Goal: Transaction & Acquisition: Subscribe to service/newsletter

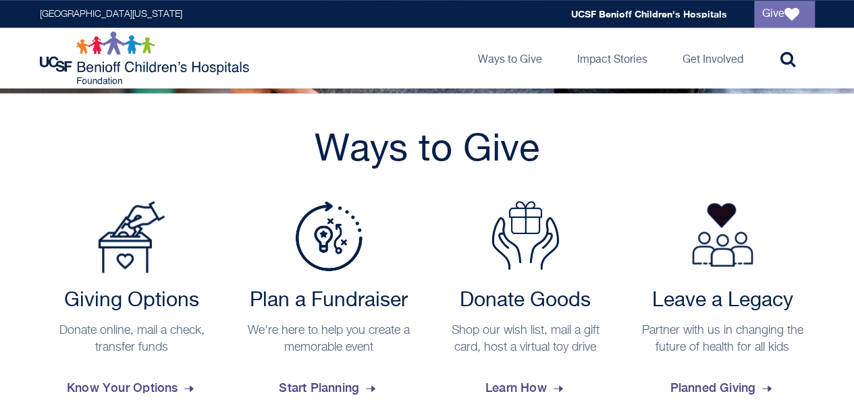
scroll to position [488, 0]
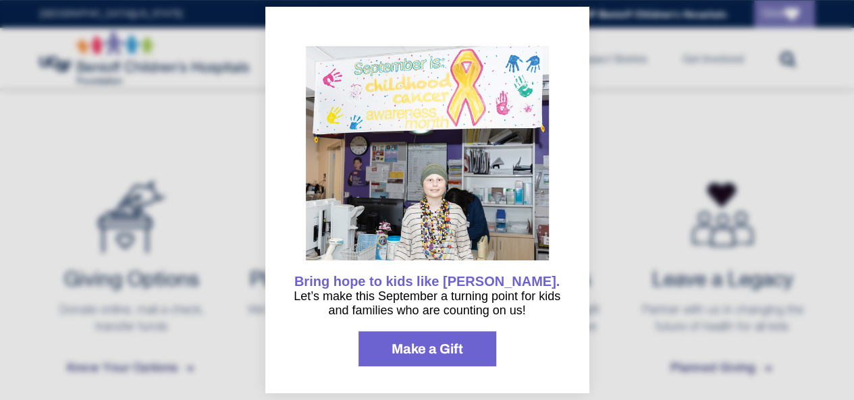
click at [631, 198] on div at bounding box center [427, 200] width 854 height 400
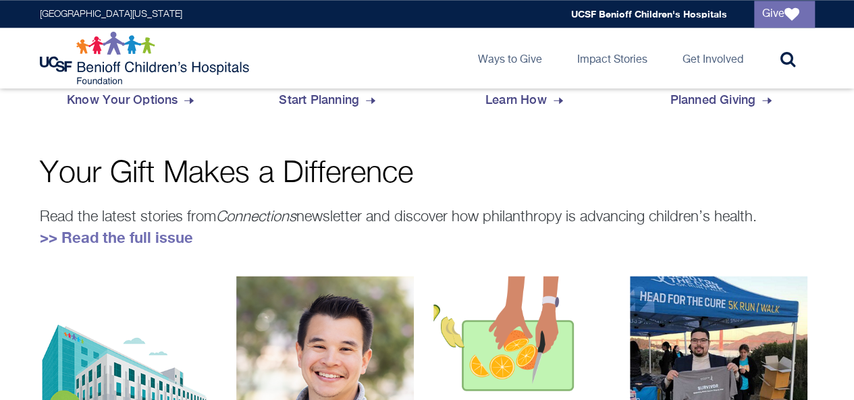
scroll to position [756, 0]
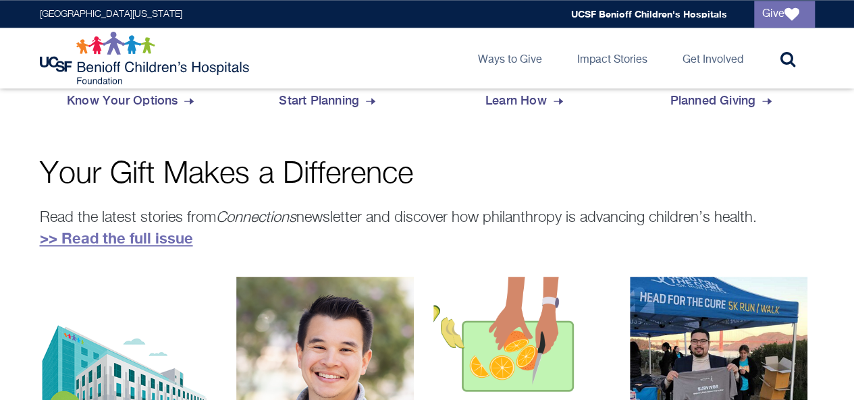
click at [163, 241] on link ">> Read the full issue" at bounding box center [116, 239] width 153 height 18
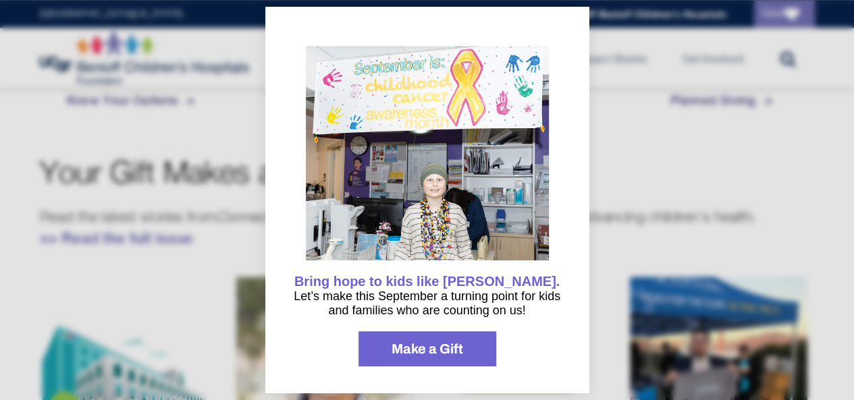
click at [701, 149] on div at bounding box center [427, 200] width 854 height 400
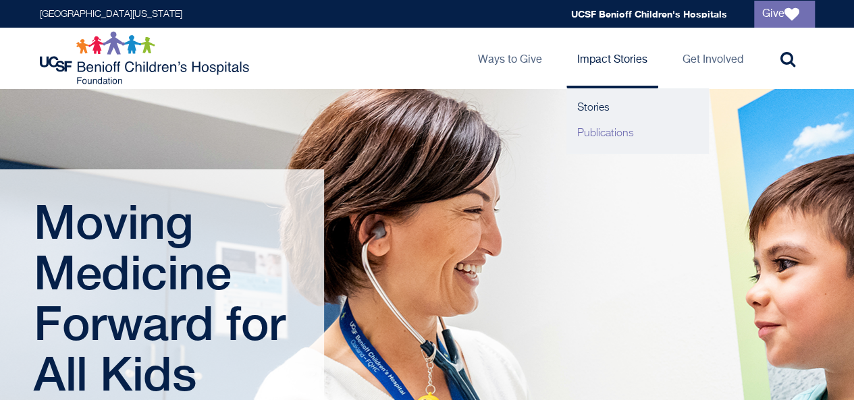
click at [594, 134] on link "Publications" at bounding box center [638, 134] width 142 height 26
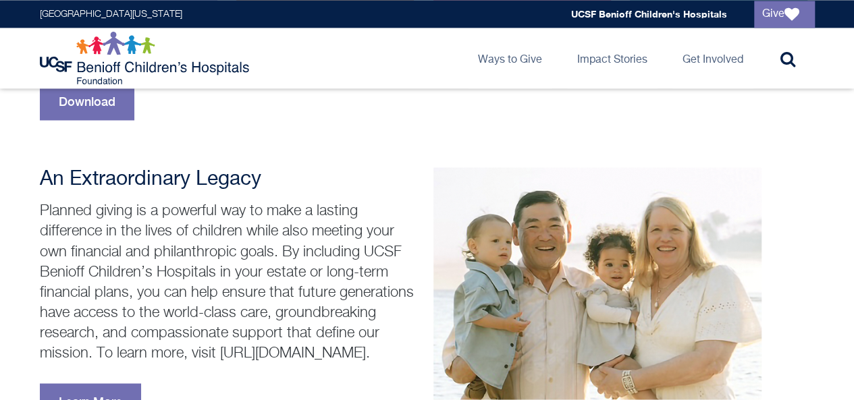
scroll to position [1038, 0]
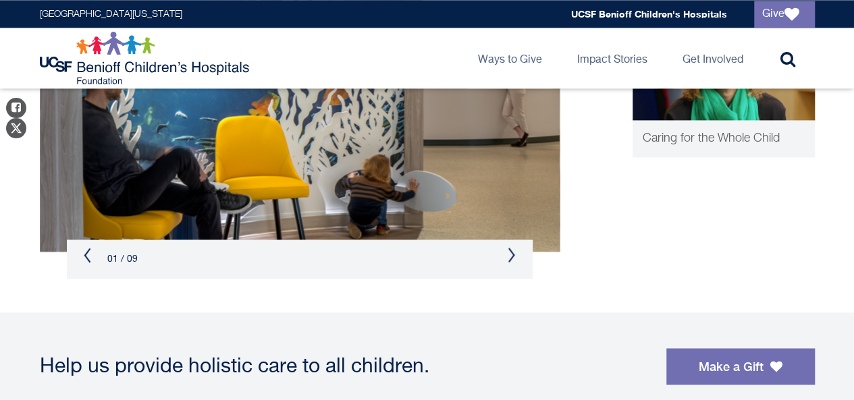
scroll to position [933, 0]
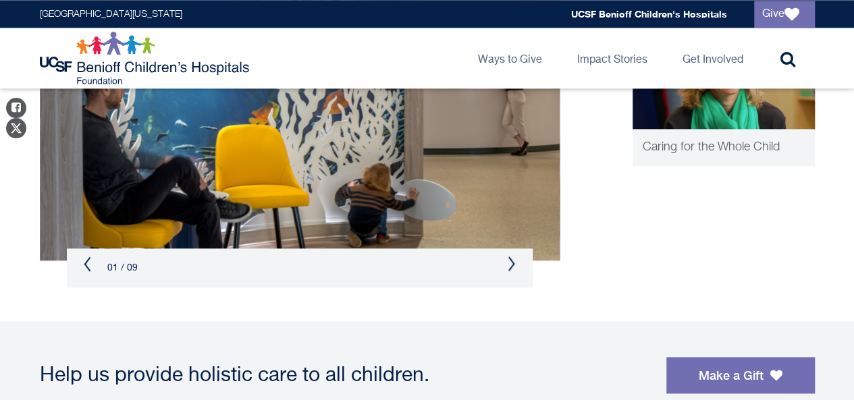
click at [515, 260] on button "Next" at bounding box center [512, 264] width 8 height 16
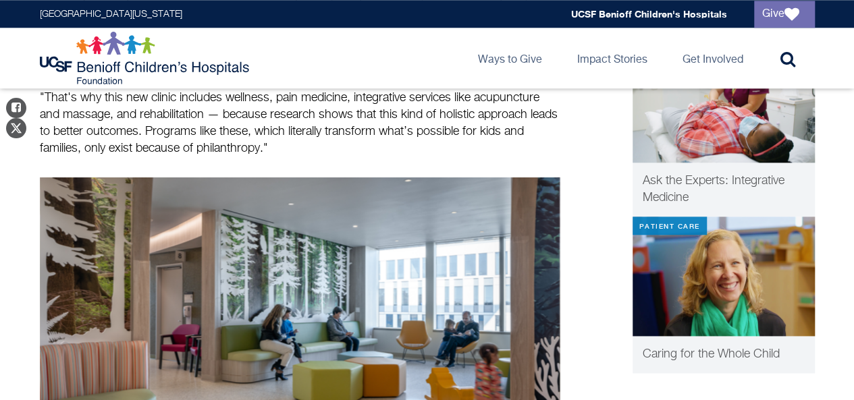
scroll to position [726, 0]
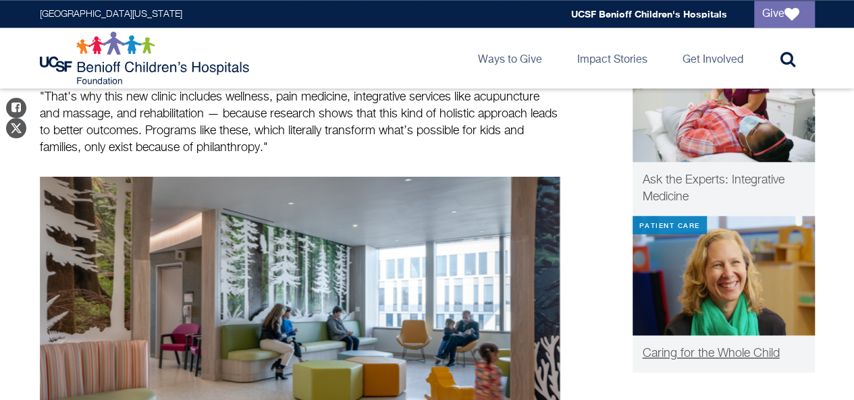
click at [720, 336] on img at bounding box center [724, 276] width 182 height 120
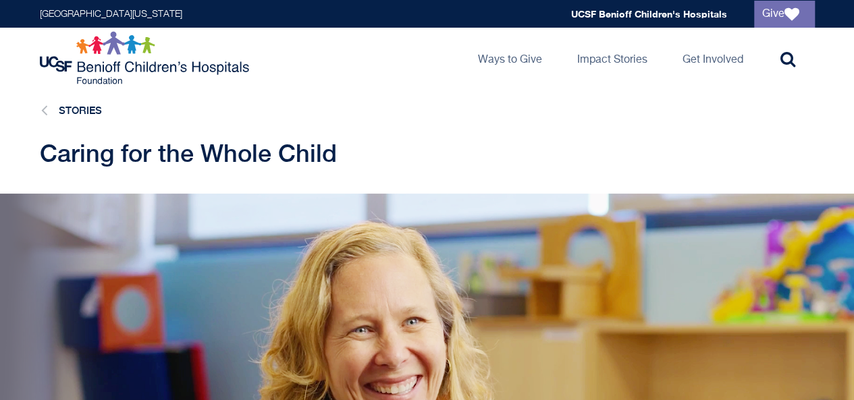
click at [184, 74] on img at bounding box center [146, 58] width 213 height 54
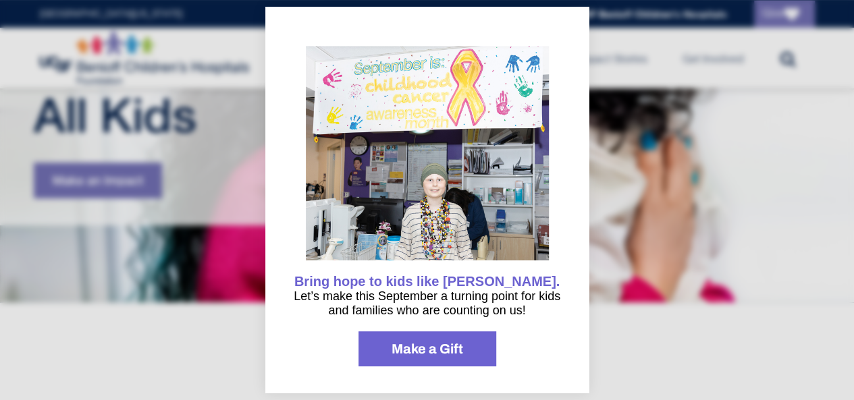
scroll to position [259, 0]
click at [603, 182] on div at bounding box center [427, 200] width 854 height 400
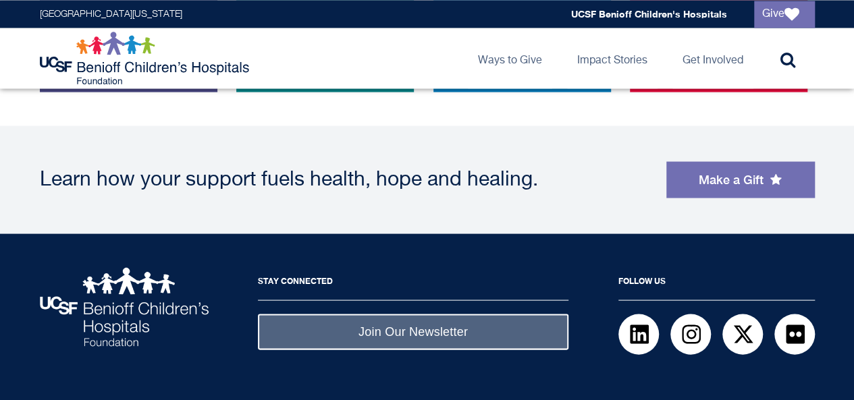
scroll to position [1255, 0]
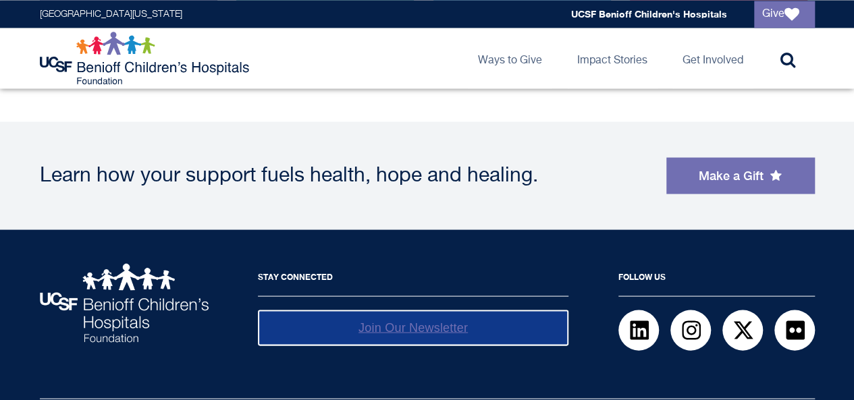
click at [519, 321] on link "Join Our Newsletter" at bounding box center [413, 328] width 311 height 36
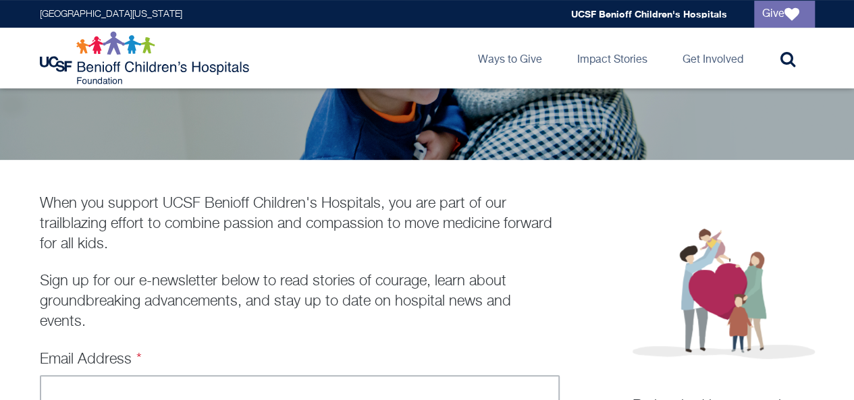
scroll to position [305, 0]
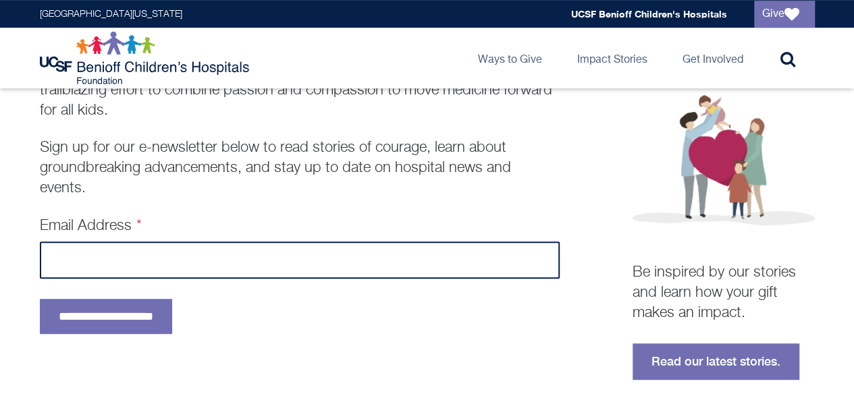
click at [394, 265] on input "Email Address" at bounding box center [300, 260] width 520 height 37
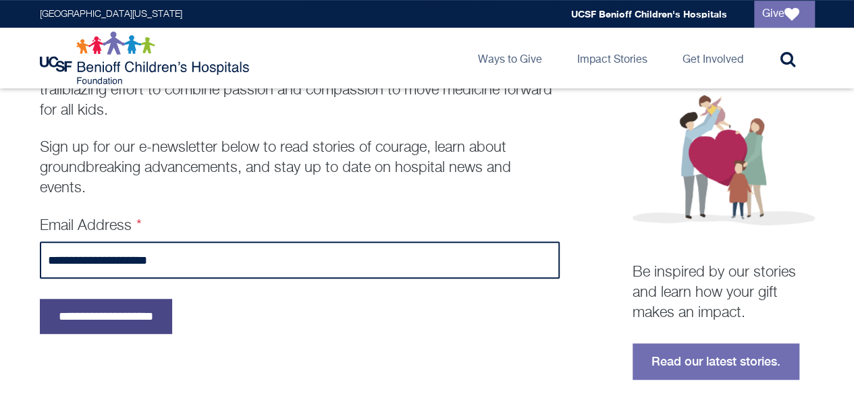
type input "**********"
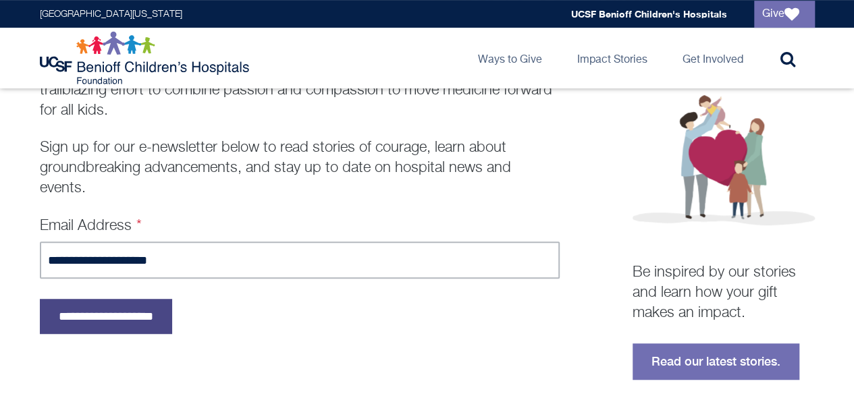
click at [95, 320] on input "**********" at bounding box center [106, 316] width 132 height 35
